Goal: Use online tool/utility: Utilize a website feature to perform a specific function

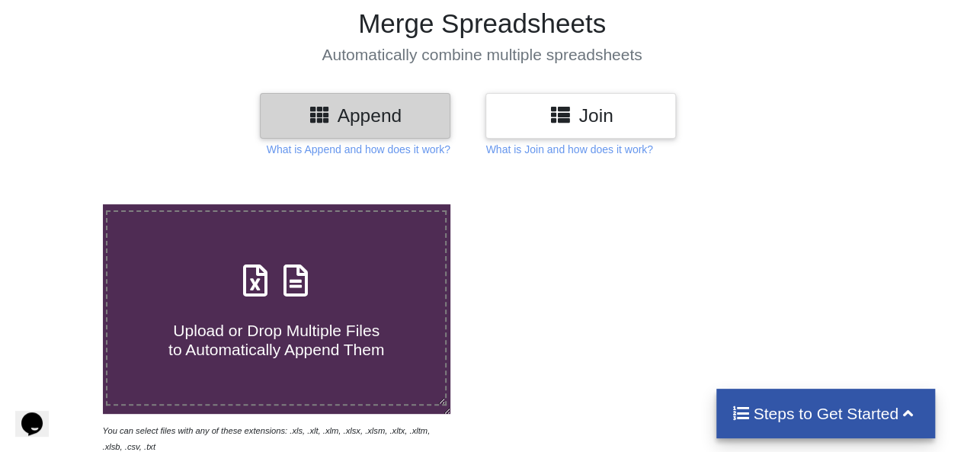
click at [323, 330] on span "Upload or Drop Multiple Files to Automatically Append Them" at bounding box center [276, 339] width 216 height 37
click at [63, 204] on input "Upload or Drop Multiple Files to Automatically Append Them" at bounding box center [63, 204] width 0 height 0
type input "C:\fakepath\MPESA_Statement_[DATE]_to_2025-09-04_2547xxxxxx220.xlsx"
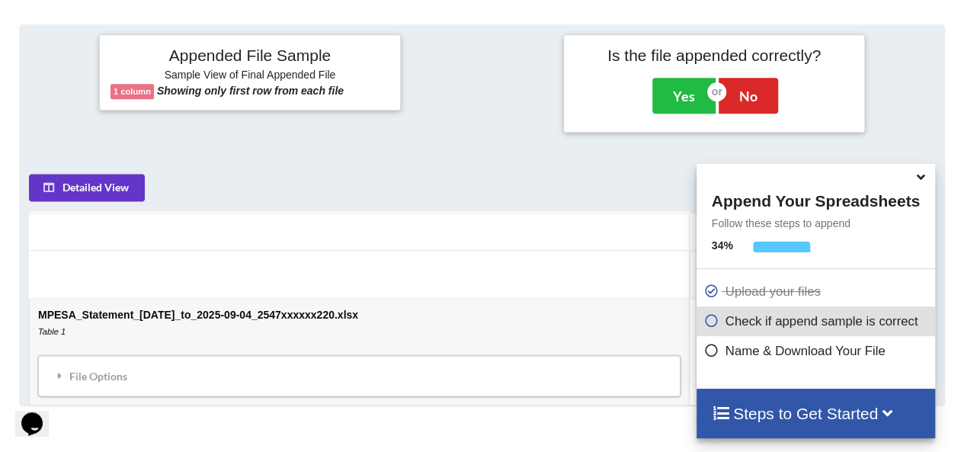
scroll to position [687, 0]
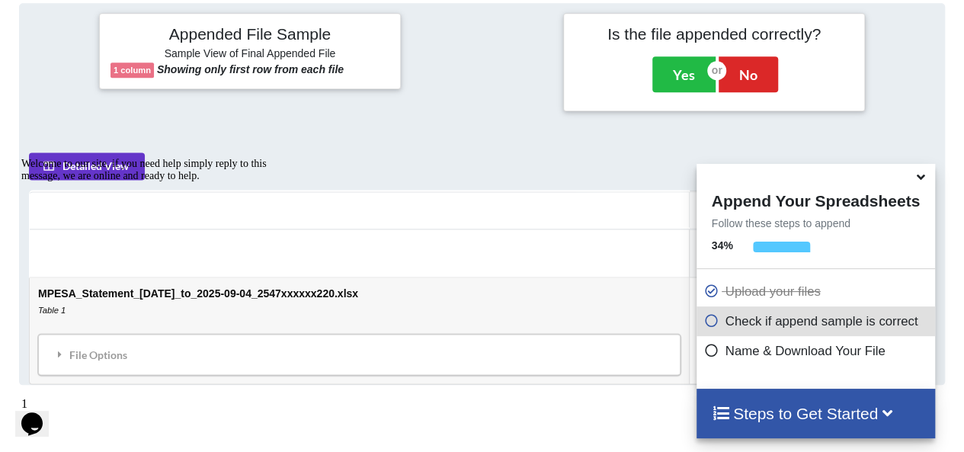
click at [923, 181] on icon at bounding box center [921, 175] width 16 height 14
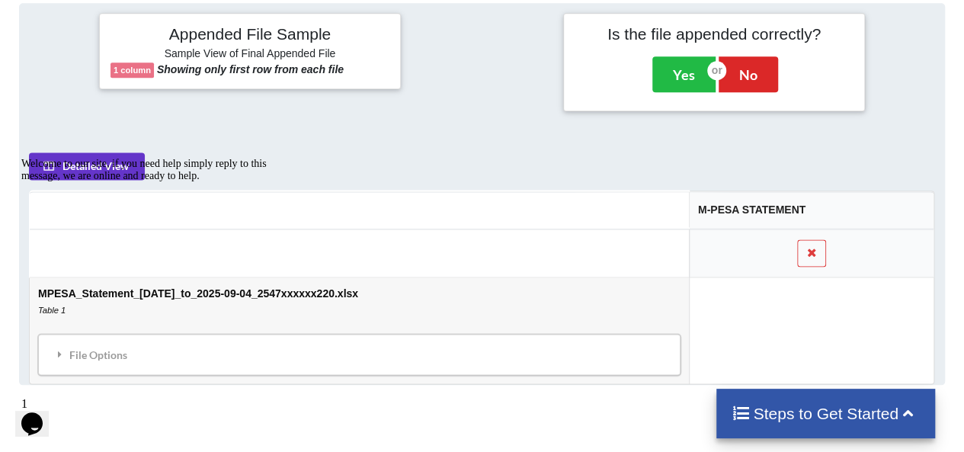
click at [117, 158] on div "Welcome to our site, if you need help simply reply to this message, we are onli…" at bounding box center [158, 170] width 274 height 24
click at [114, 162] on div "Welcome to our site, if you need help simply reply to this message, we are onli…" at bounding box center [158, 170] width 274 height 24
click at [375, 351] on div "File Options" at bounding box center [359, 354] width 633 height 32
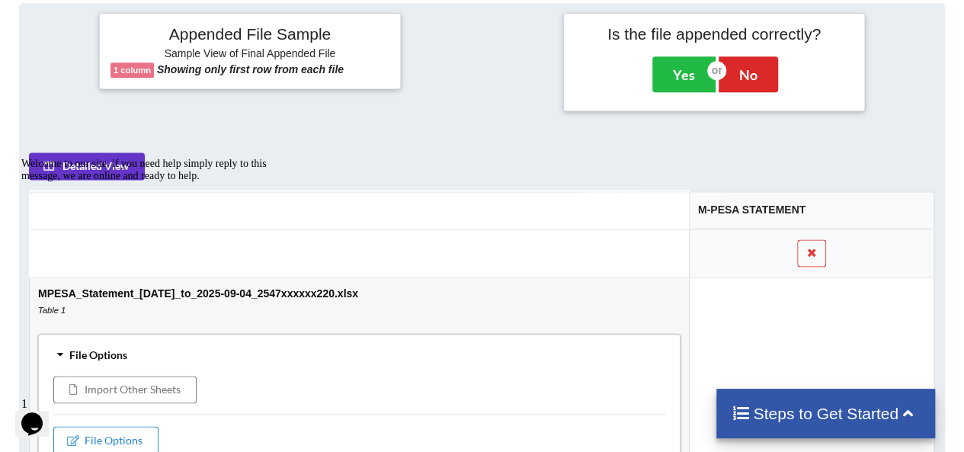
click at [166, 377] on div "Welcome to our site, if you need help simply reply to this message, we are onli…" at bounding box center [152, 267] width 262 height 219
click at [130, 437] on button "File Options" at bounding box center [105, 439] width 105 height 27
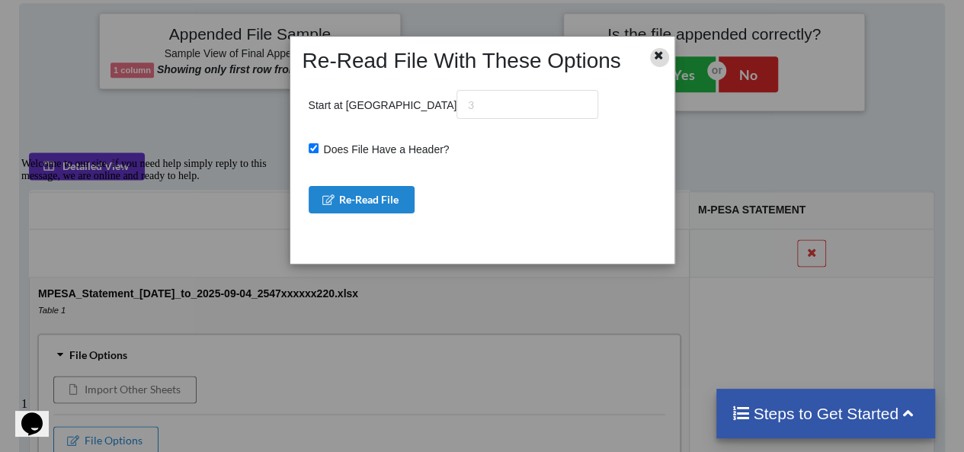
click at [661, 56] on icon at bounding box center [658, 53] width 13 height 11
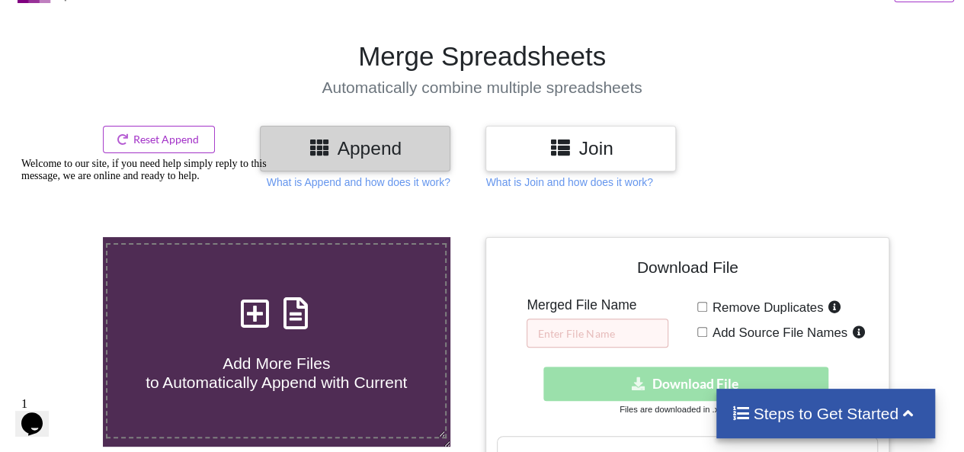
scroll to position [0, 0]
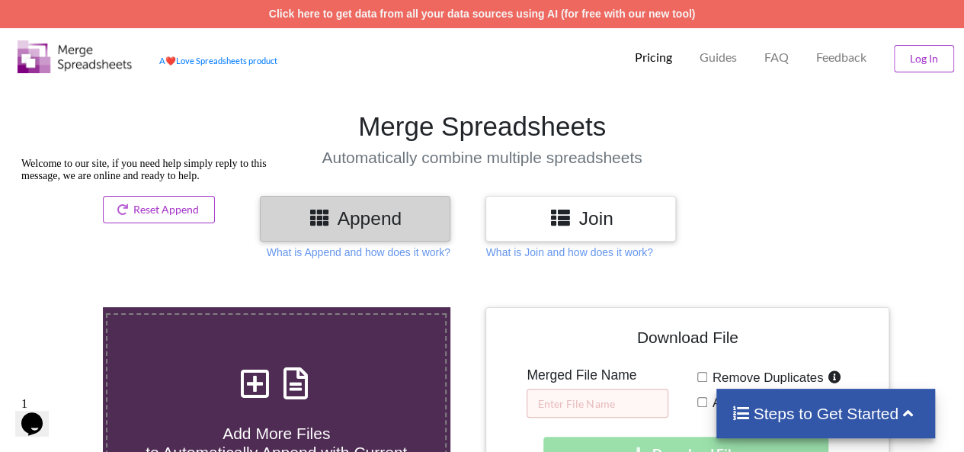
click at [393, 199] on div "Append" at bounding box center [355, 218] width 190 height 45
click at [384, 217] on h3 "Append" at bounding box center [355, 218] width 168 height 22
click at [318, 210] on icon at bounding box center [320, 216] width 22 height 19
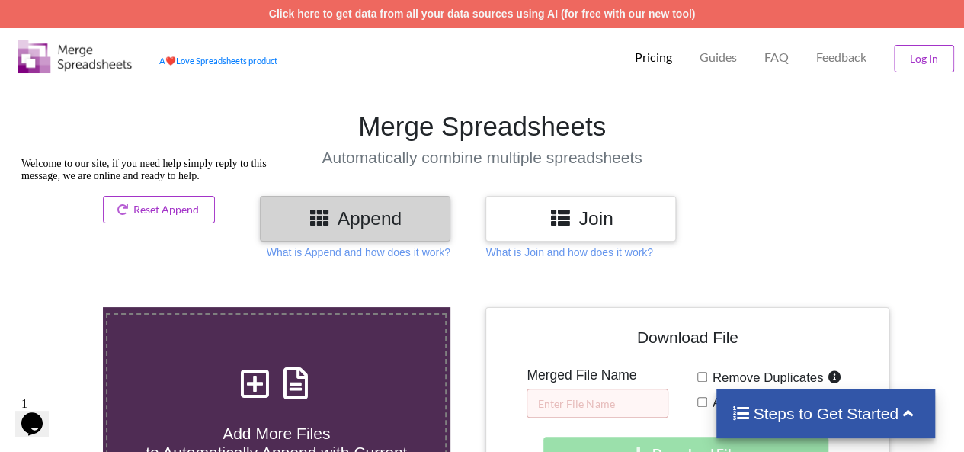
click at [783, 421] on h4 "Steps to Get Started" at bounding box center [825, 413] width 188 height 19
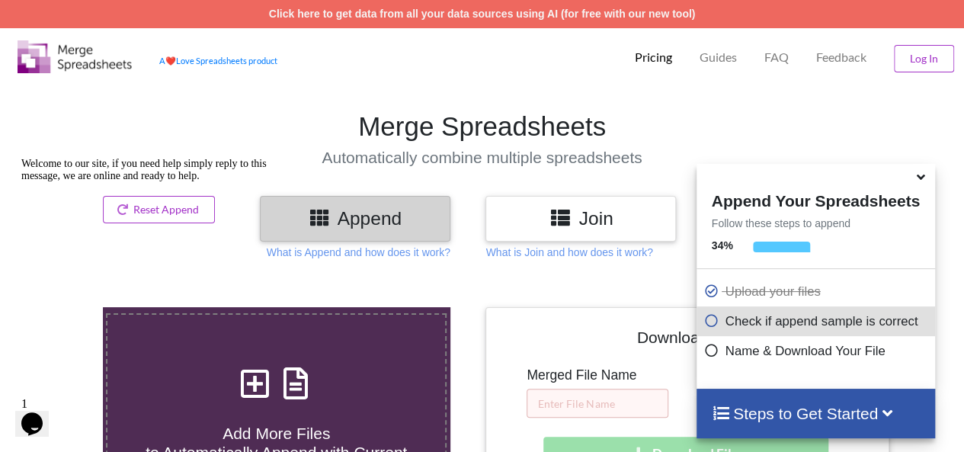
click at [704, 323] on icon at bounding box center [711, 318] width 15 height 13
click at [709, 323] on icon at bounding box center [711, 318] width 15 height 13
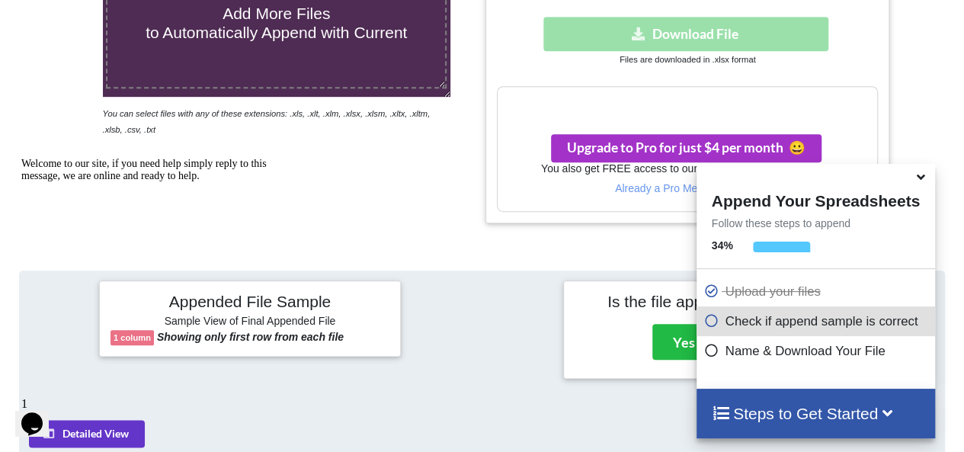
scroll to position [457, 0]
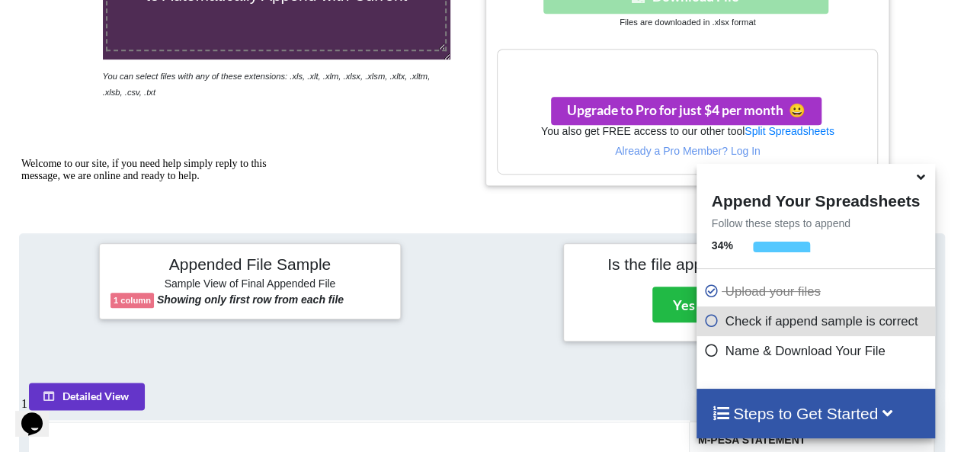
click at [916, 181] on icon at bounding box center [921, 175] width 16 height 14
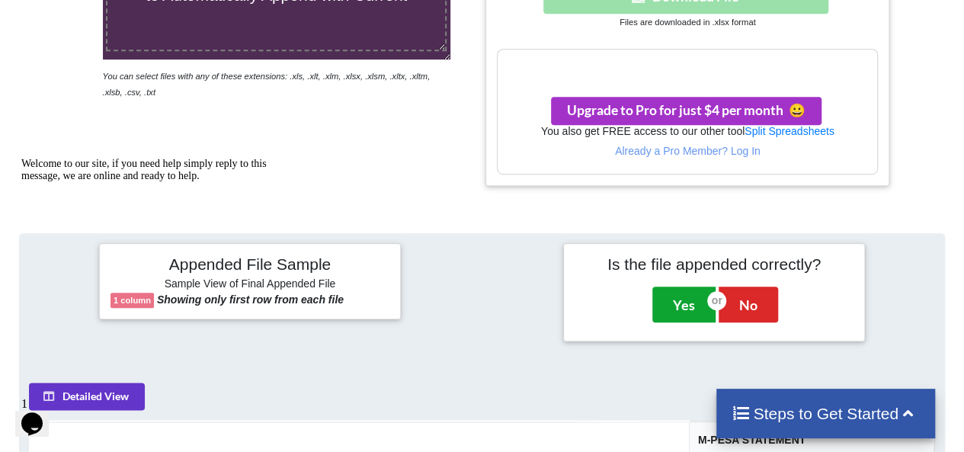
click at [686, 298] on button "Yes" at bounding box center [683, 303] width 63 height 35
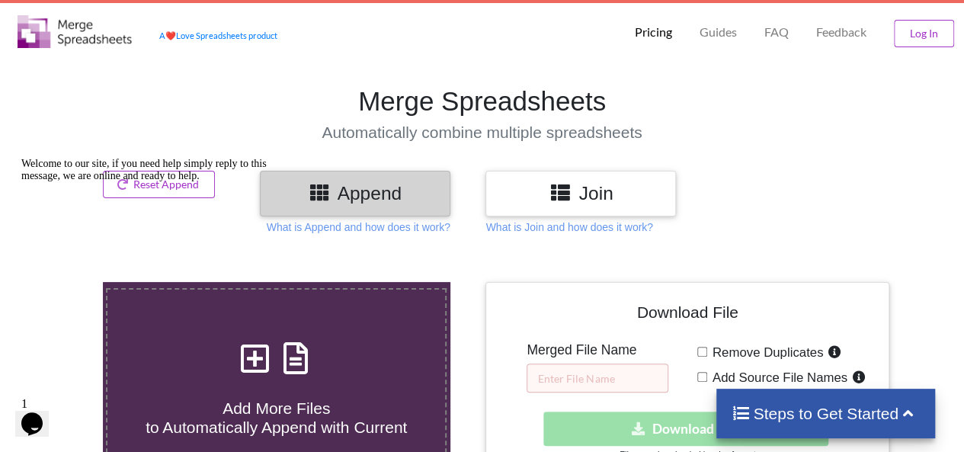
scroll to position [0, 0]
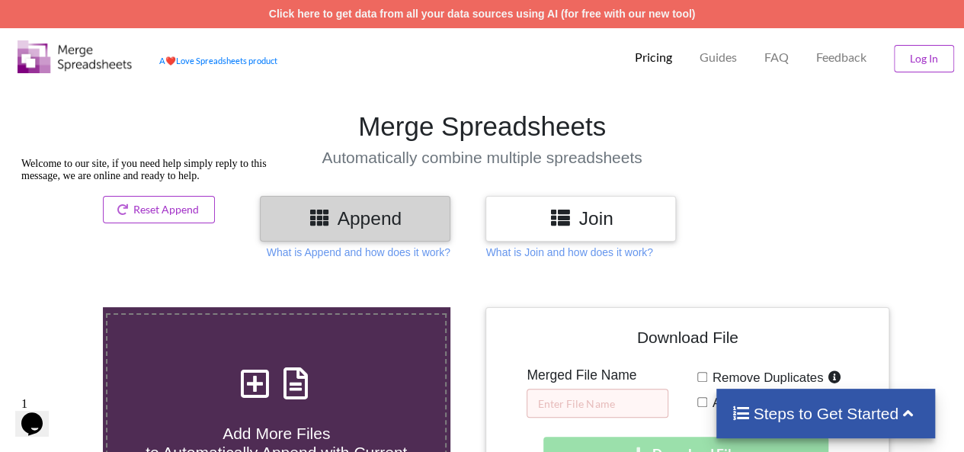
click at [37, 57] on img at bounding box center [75, 56] width 114 height 33
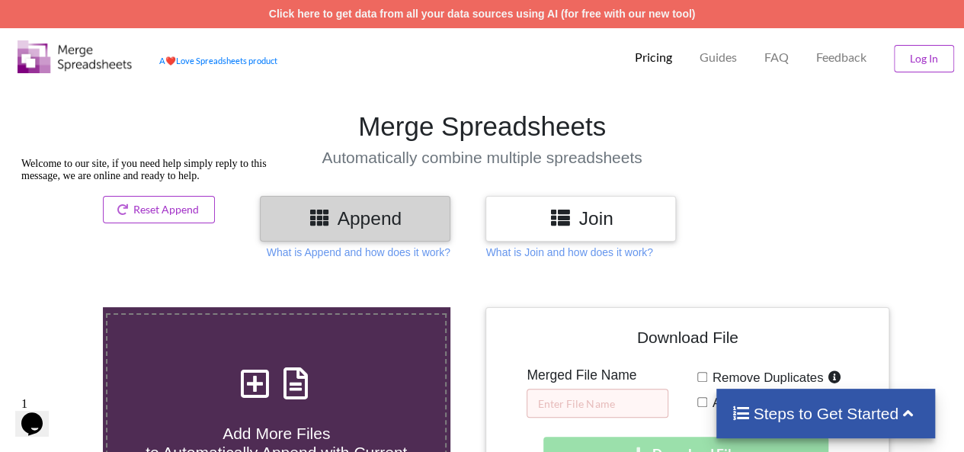
click at [37, 57] on img at bounding box center [75, 56] width 114 height 33
click at [165, 182] on div "Welcome to our site, if you need help simply reply to this message, we are onli…" at bounding box center [158, 170] width 274 height 24
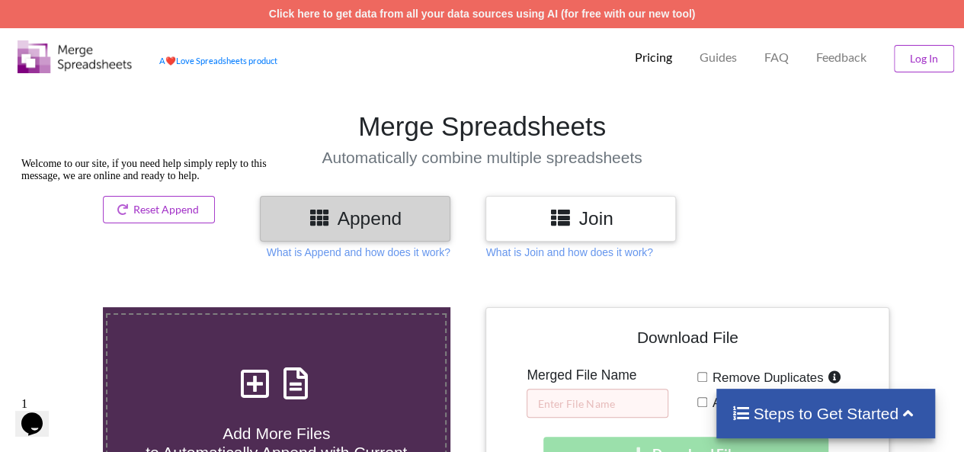
click at [258, 385] on icon at bounding box center [255, 376] width 38 height 32
click at [63, 307] on input "Add More Files to Automatically Append with Current" at bounding box center [63, 307] width 0 height 0
click at [261, 386] on icon at bounding box center [255, 376] width 38 height 32
click at [63, 307] on input "Add More Files to Automatically Append with Current" at bounding box center [63, 307] width 0 height 0
type input "C:\fakepath\MPESA_Statement_[DATE]_to_2025-09-04_2547xxxxxx220.xlsx"
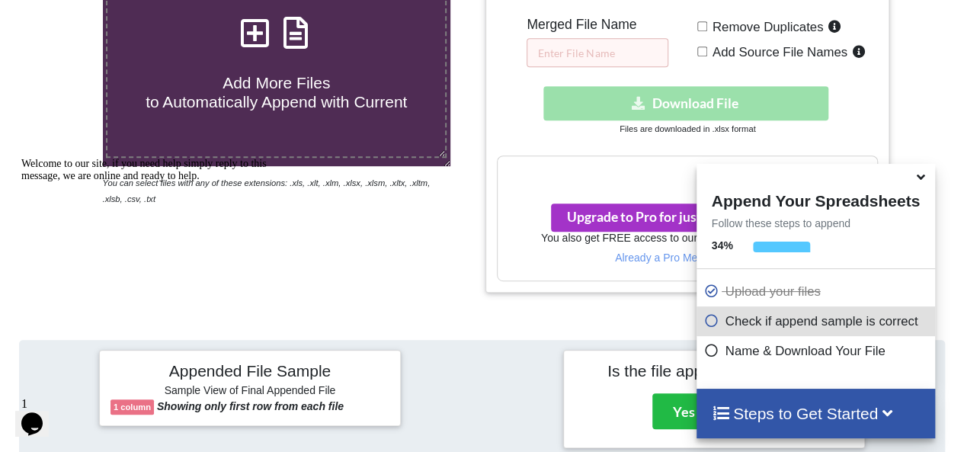
scroll to position [348, 0]
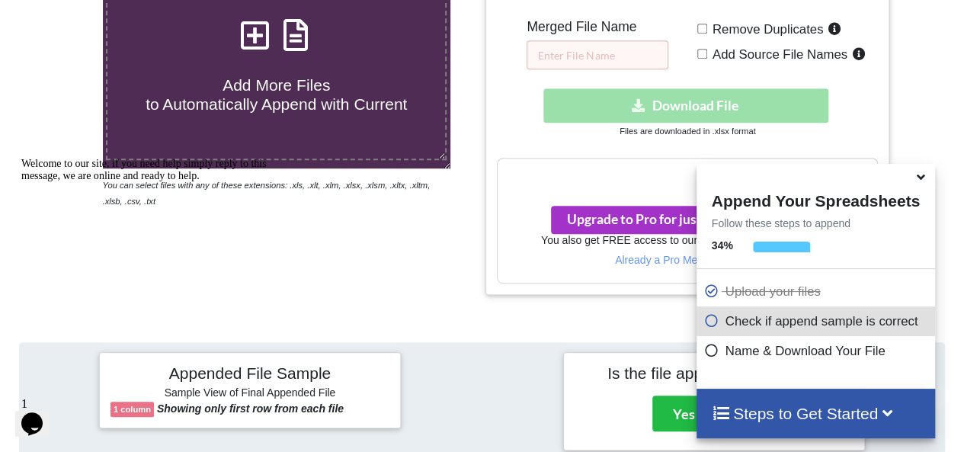
click at [725, 113] on div "Download hidden Download File" at bounding box center [687, 105] width 381 height 34
